Goal: Navigation & Orientation: Find specific page/section

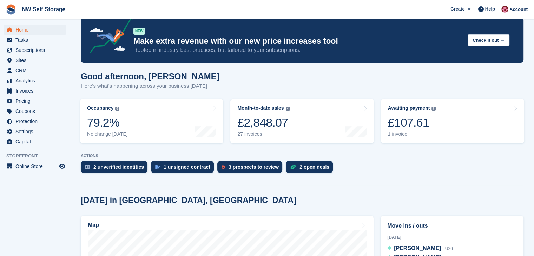
scroll to position [1, 0]
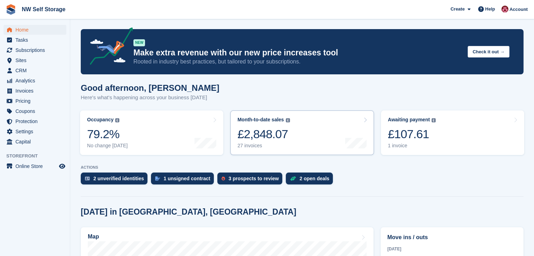
click at [306, 138] on link "Month-to-date sales The sum of all finalised invoices generated this month to d…" at bounding box center [301, 133] width 143 height 45
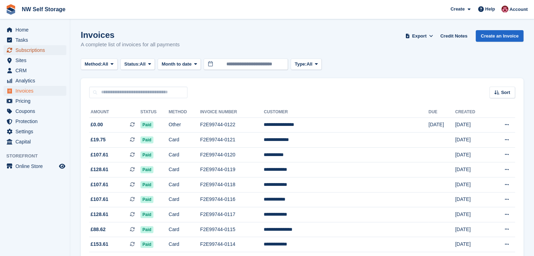
click at [44, 51] on span "Subscriptions" at bounding box center [36, 50] width 42 height 10
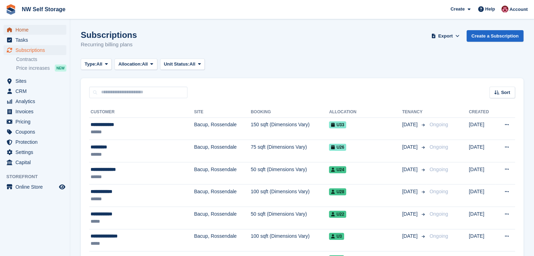
click at [22, 27] on span "Home" at bounding box center [36, 30] width 42 height 10
